Goal: Transaction & Acquisition: Book appointment/travel/reservation

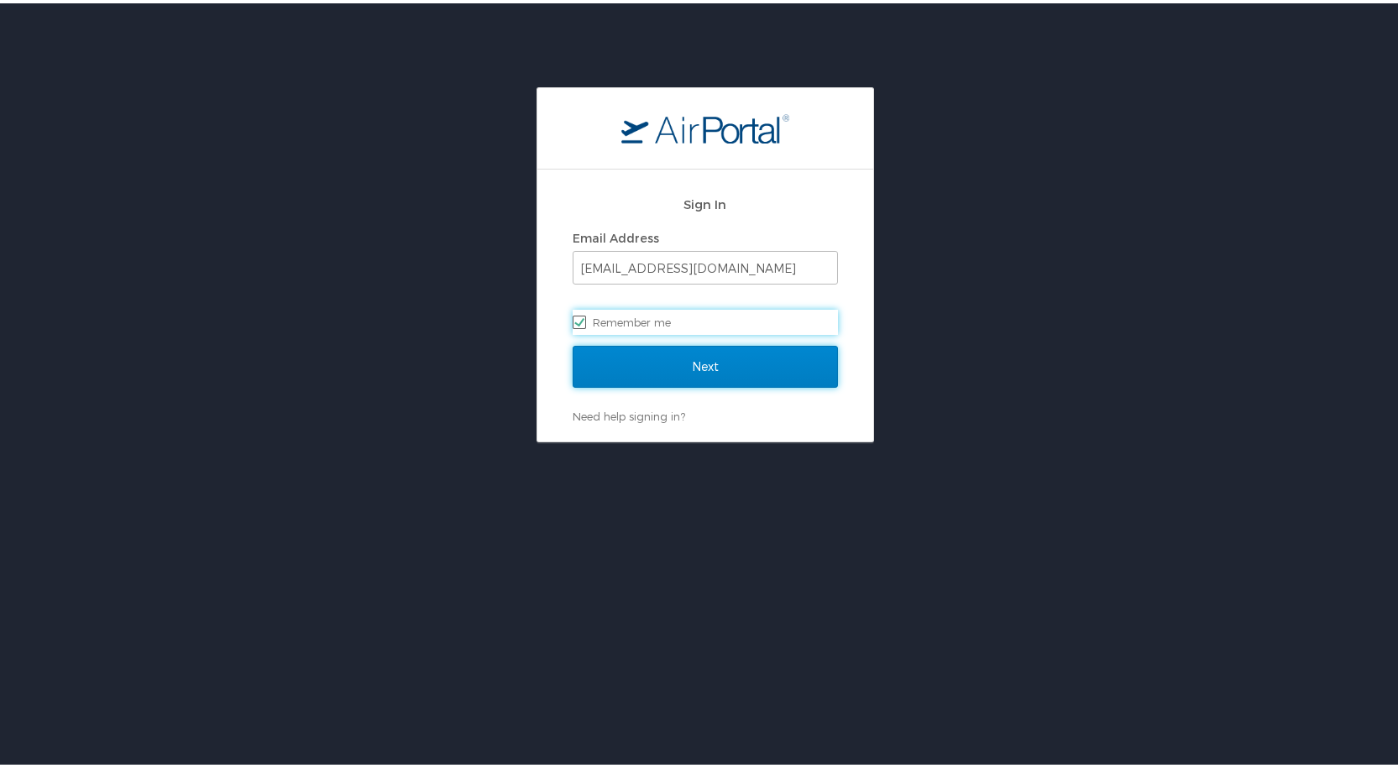
click at [756, 359] on input "Next" at bounding box center [705, 364] width 265 height 42
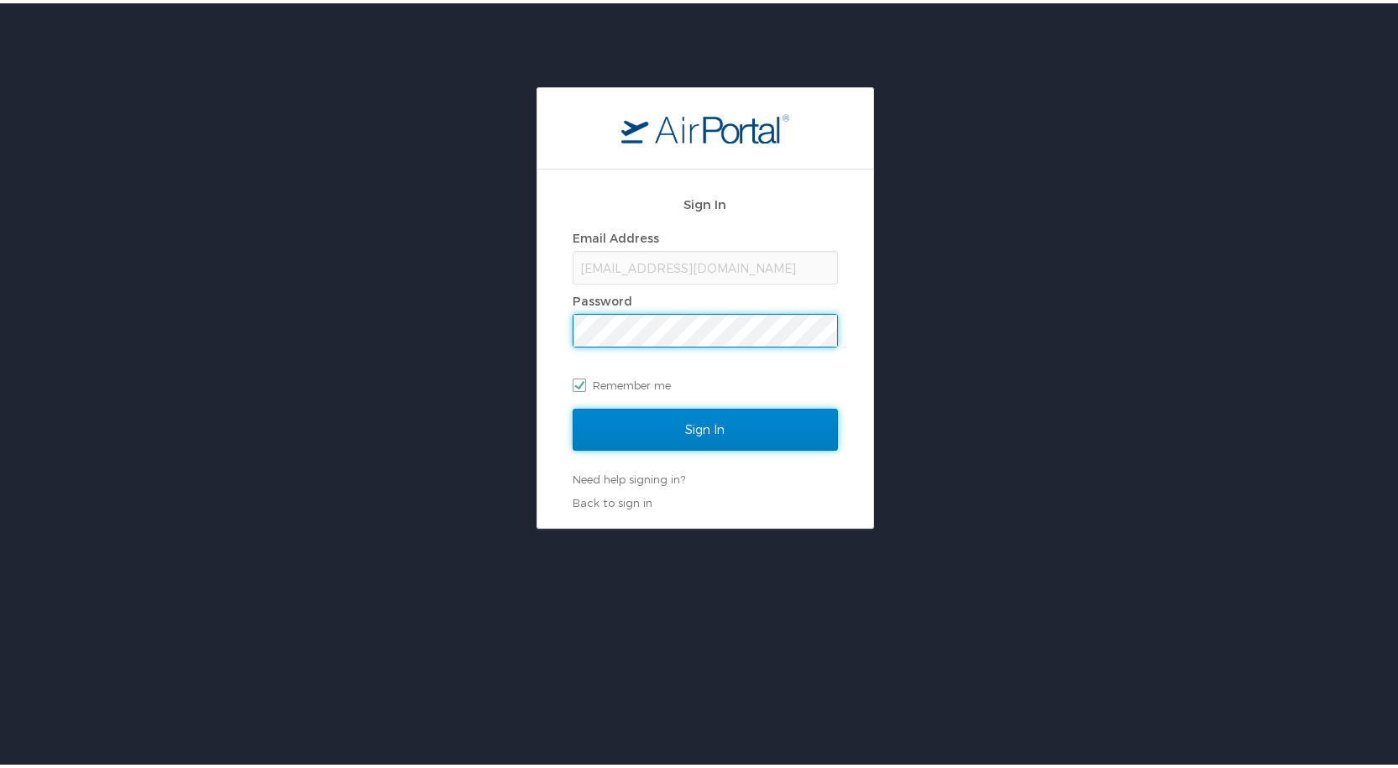
click at [744, 421] on input "Sign In" at bounding box center [705, 426] width 265 height 42
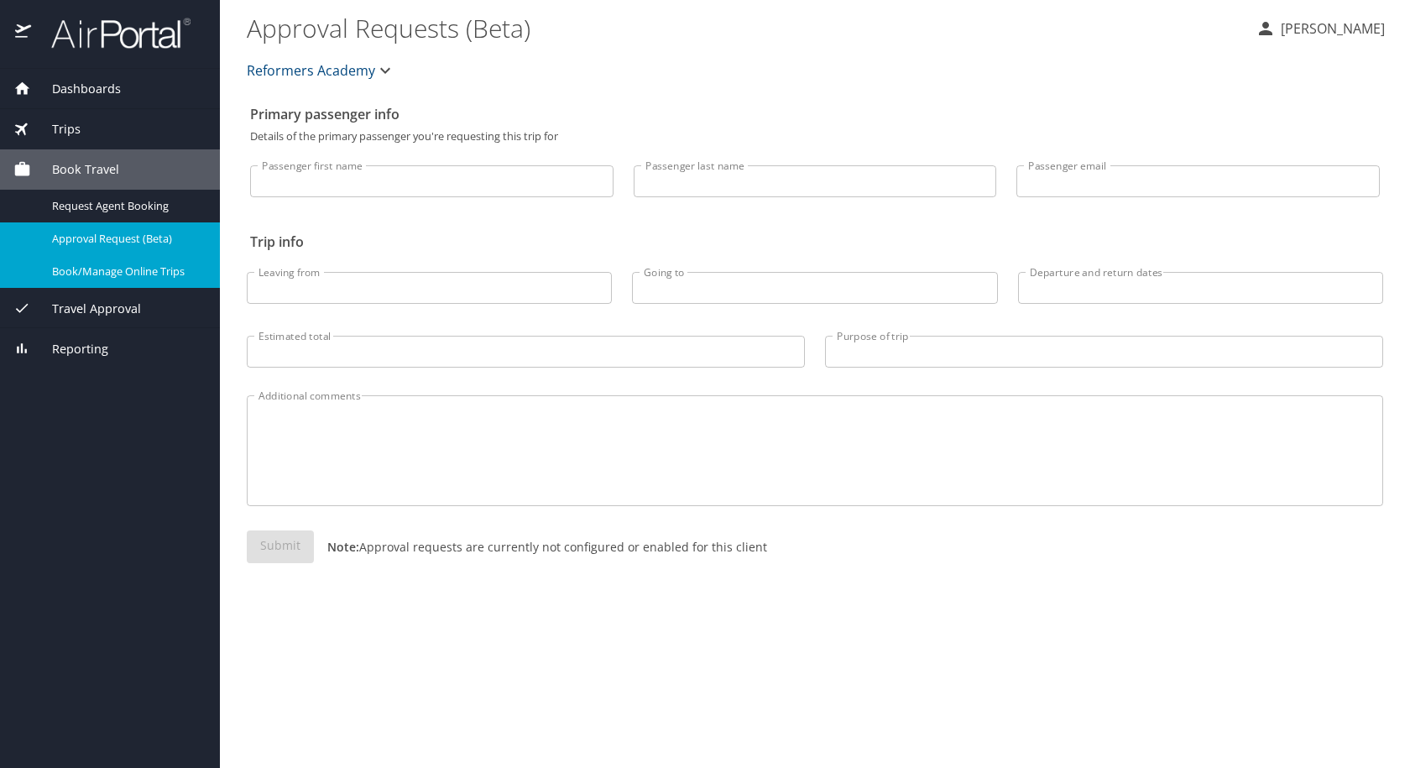
click at [86, 276] on span "Book/Manage Online Trips" at bounding box center [126, 272] width 148 height 16
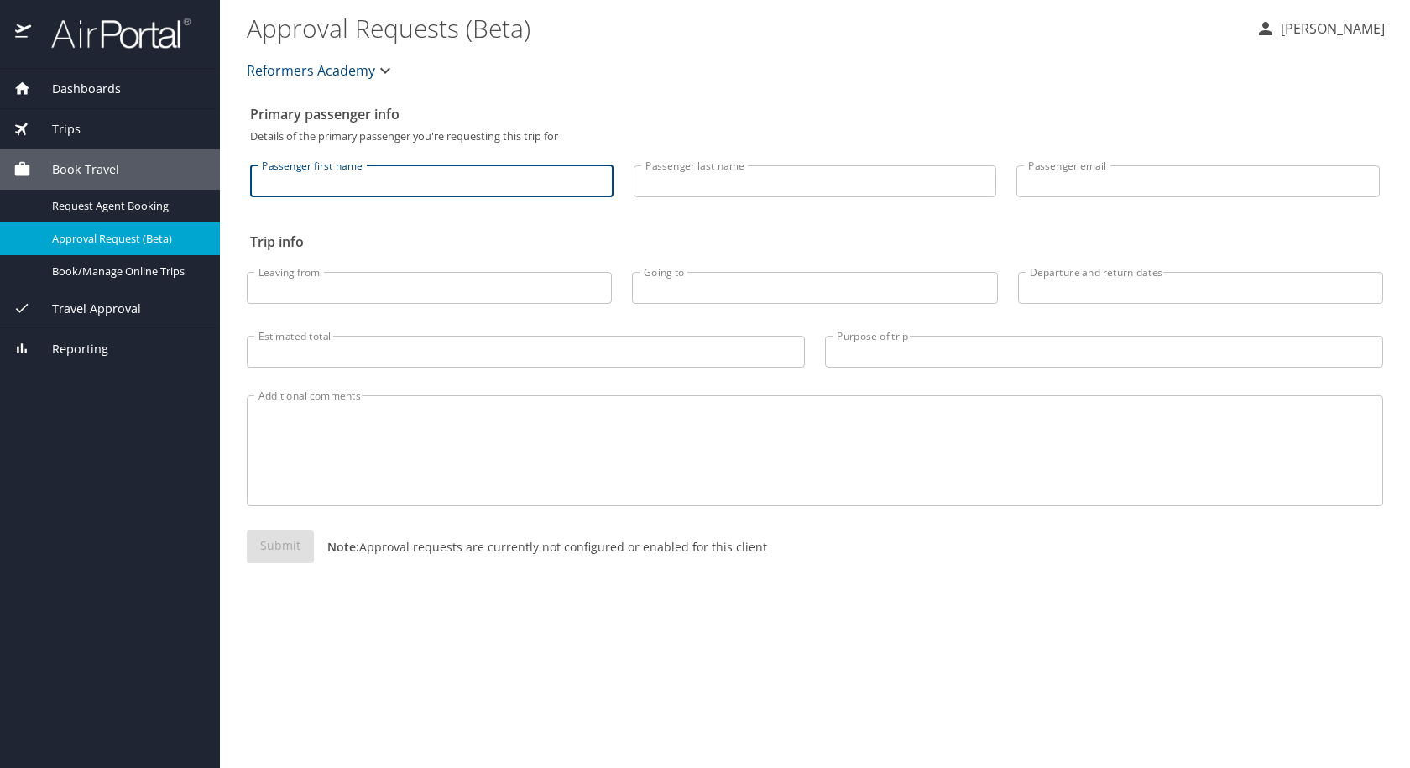
click at [358, 193] on input "Passenger first name" at bounding box center [432, 181] width 364 height 32
type input "Ignacia E"
click at [137, 304] on span "Travel Approval" at bounding box center [86, 309] width 110 height 18
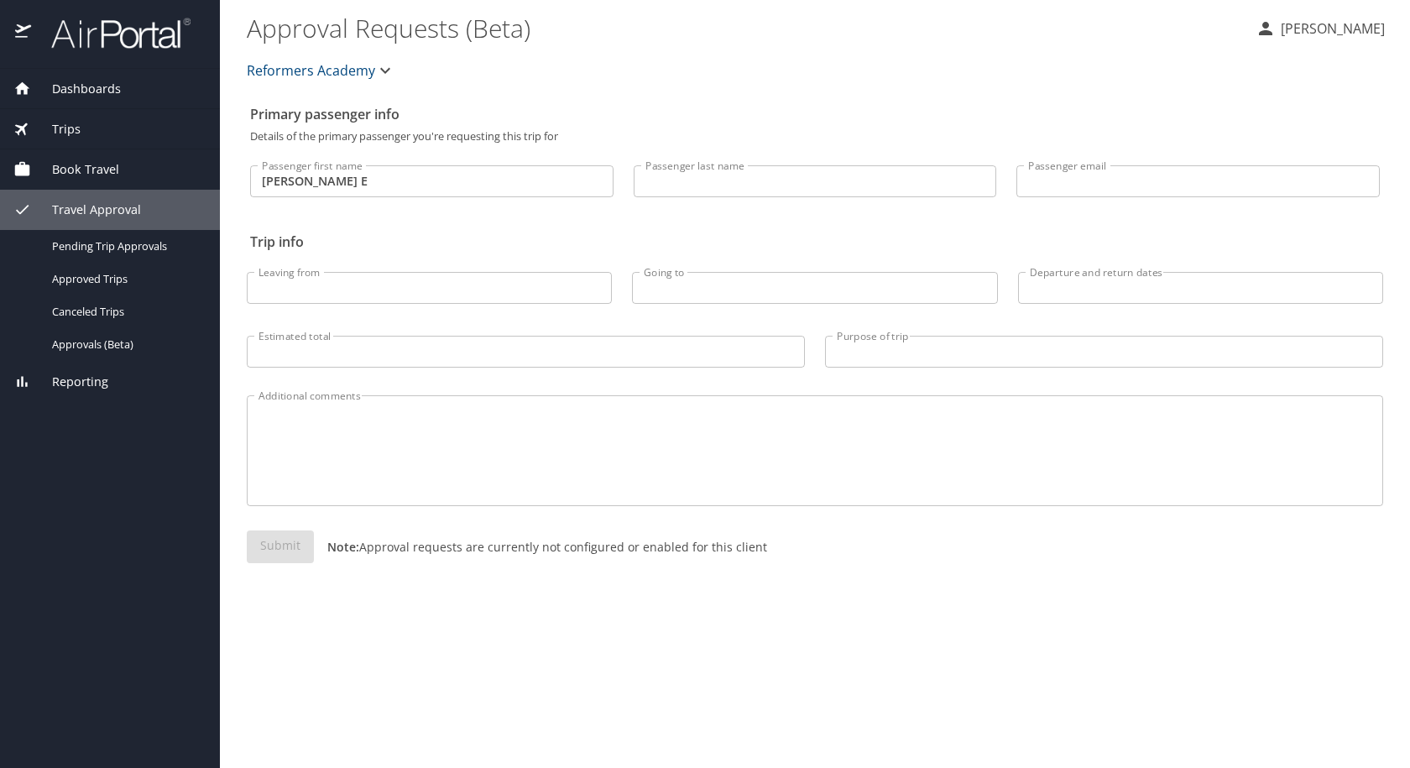
click at [154, 515] on div "Dashboards My Travel Dashboard Trips Current / Future Trips Past Trips Trips Mi…" at bounding box center [110, 418] width 220 height 699
click at [53, 168] on span "Book Travel" at bounding box center [75, 169] width 88 height 18
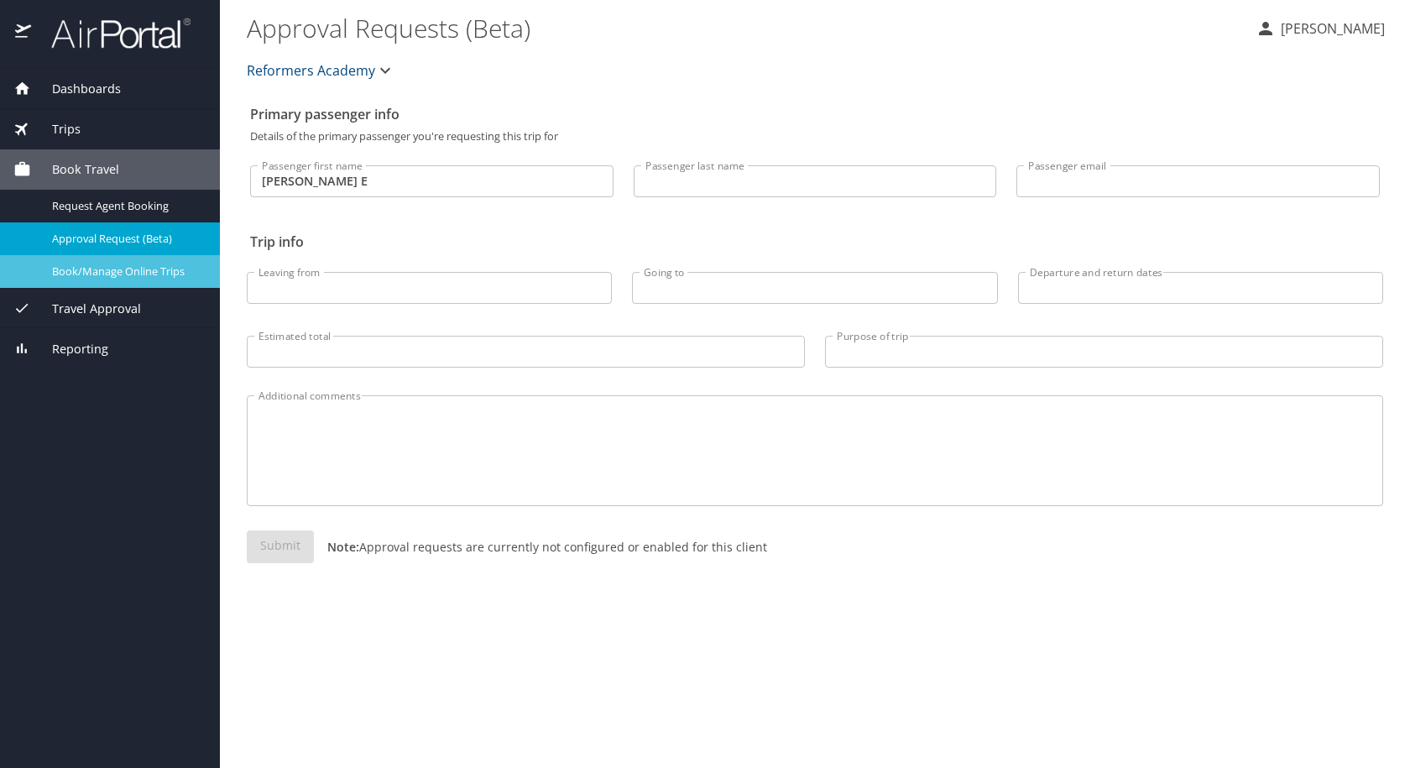
click at [89, 275] on span "Book/Manage Online Trips" at bounding box center [126, 272] width 148 height 16
